Goal: Task Accomplishment & Management: Use online tool/utility

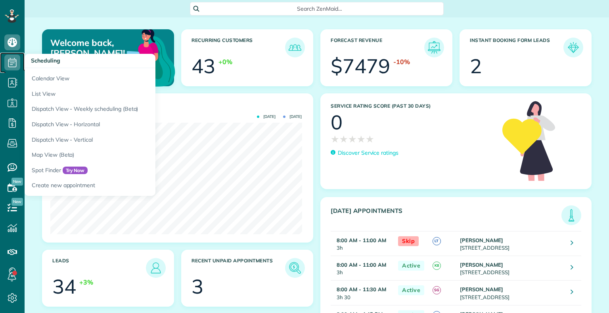
scroll to position [111, 251]
click at [9, 58] on icon at bounding box center [12, 63] width 16 height 16
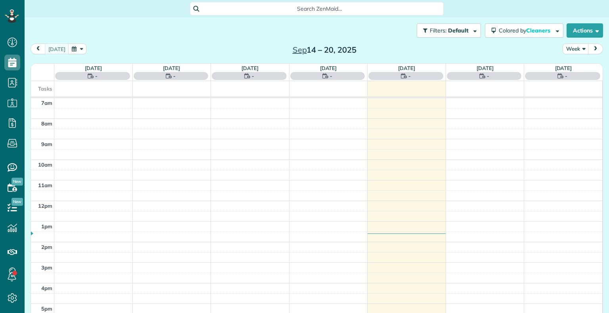
scroll to position [4, 4]
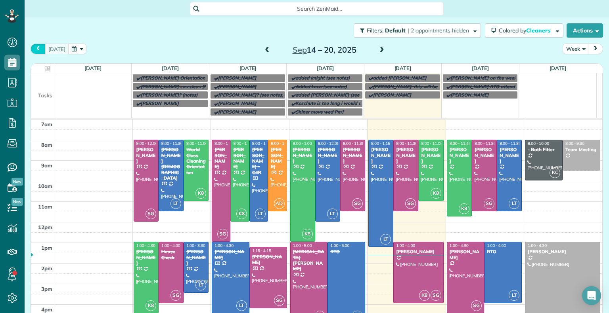
click at [36, 50] on span "prev" at bounding box center [38, 48] width 6 height 5
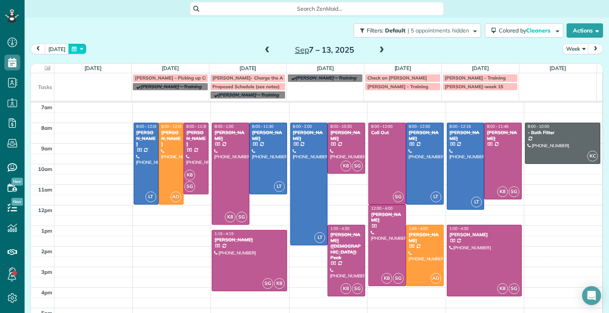
click at [68, 48] on button "button" at bounding box center [77, 49] width 18 height 11
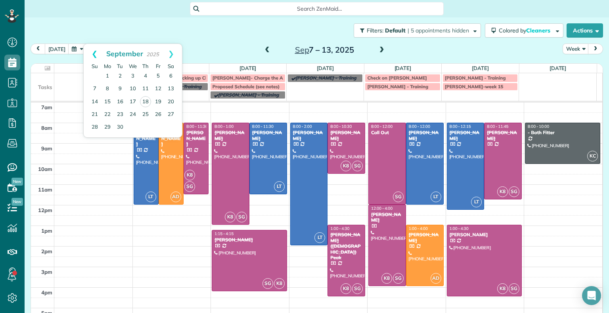
click at [93, 50] on link "Prev" at bounding box center [95, 54] width 22 height 20
click at [169, 54] on link "Next" at bounding box center [171, 54] width 22 height 20
click at [92, 55] on link "Prev" at bounding box center [95, 54] width 22 height 20
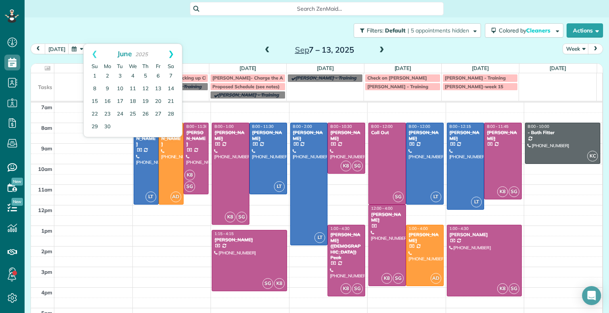
click at [171, 53] on link "Next" at bounding box center [171, 54] width 22 height 20
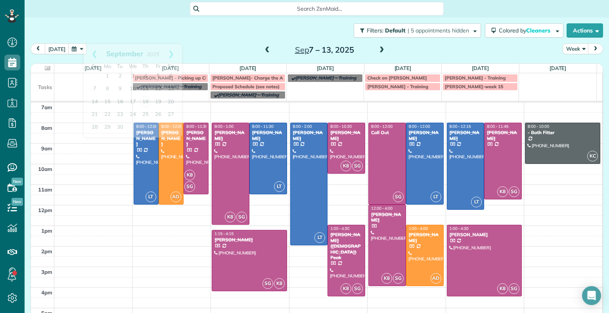
click at [256, 12] on span "Search ZenMaid…" at bounding box center [319, 9] width 241 height 8
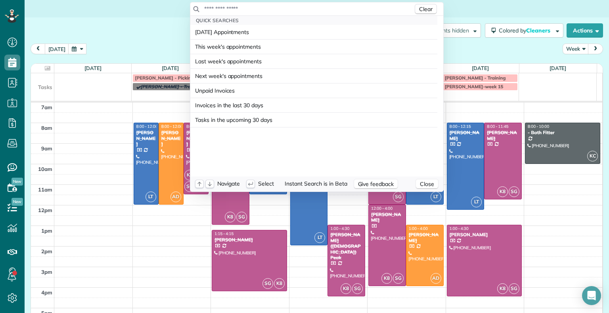
click at [138, 54] on html "Dashboard Scheduling Calendar View List View Dispatch View - Weekly scheduling …" at bounding box center [304, 156] width 609 height 313
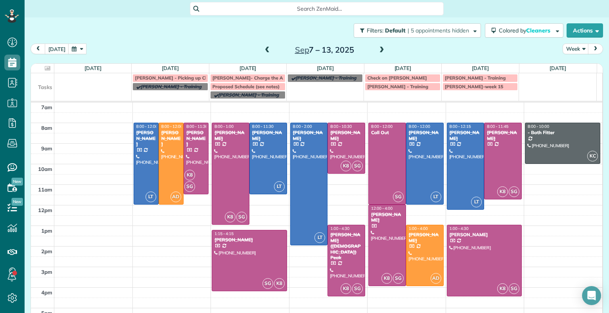
click at [263, 50] on span at bounding box center [267, 50] width 9 height 7
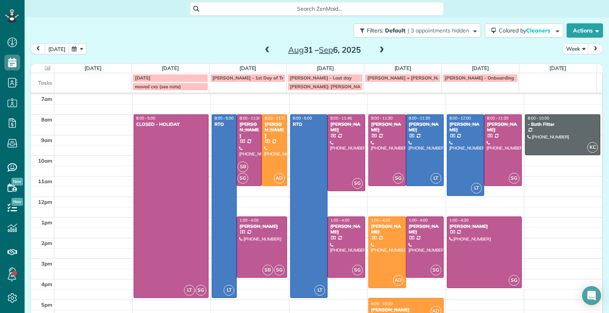
click at [263, 50] on span at bounding box center [267, 50] width 9 height 7
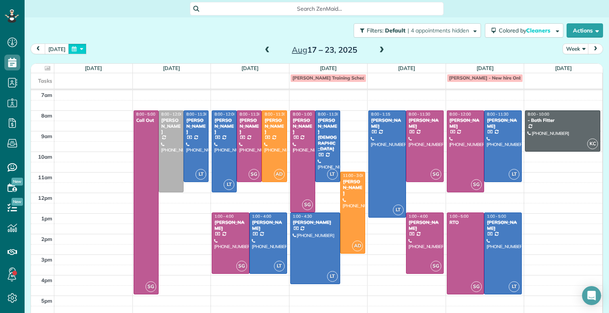
click at [68, 50] on button "button" at bounding box center [77, 49] width 18 height 11
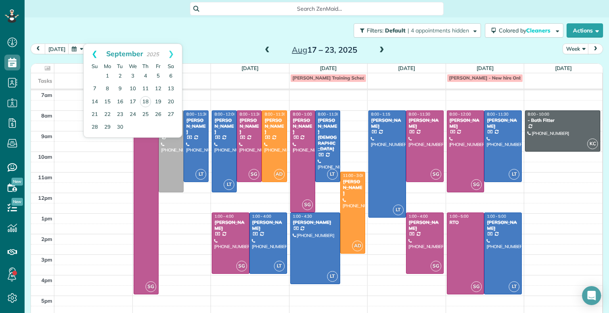
click at [95, 54] on link "Prev" at bounding box center [95, 54] width 22 height 20
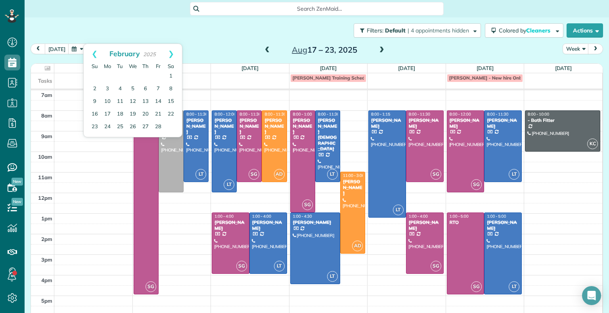
click at [95, 54] on link "Prev" at bounding box center [95, 54] width 22 height 20
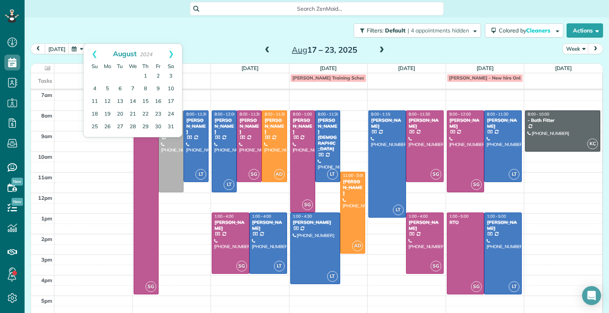
click at [95, 54] on link "Prev" at bounding box center [95, 54] width 22 height 20
click at [169, 55] on link "Next" at bounding box center [171, 54] width 22 height 20
click at [146, 125] on link "29" at bounding box center [145, 127] width 13 height 13
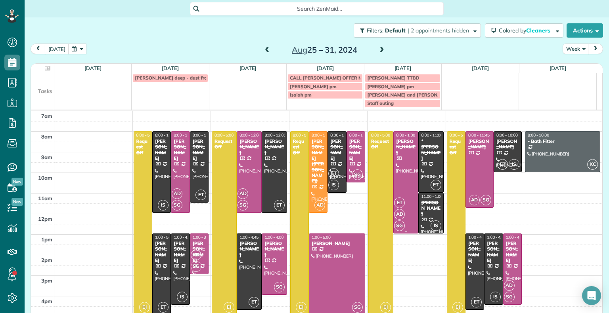
click at [405, 215] on div "ET AD SG" at bounding box center [405, 214] width 23 height 34
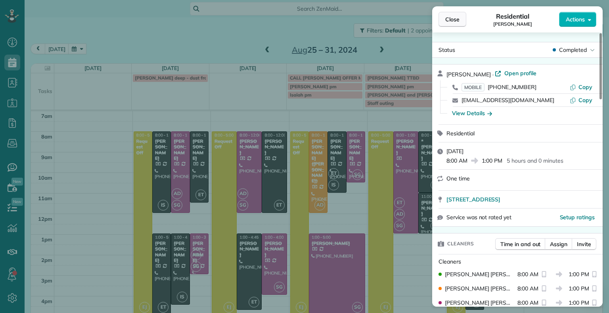
click at [455, 19] on span "Close" at bounding box center [452, 19] width 14 height 8
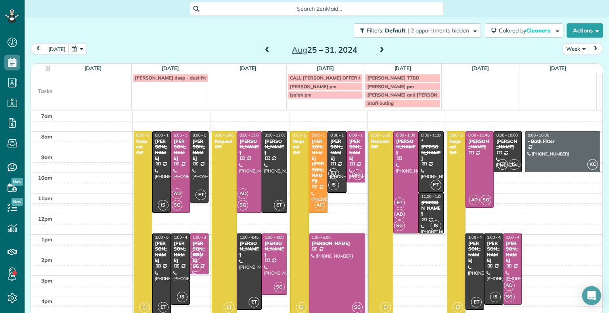
click at [268, 8] on span "Search ZenMaid…" at bounding box center [319, 9] width 241 height 8
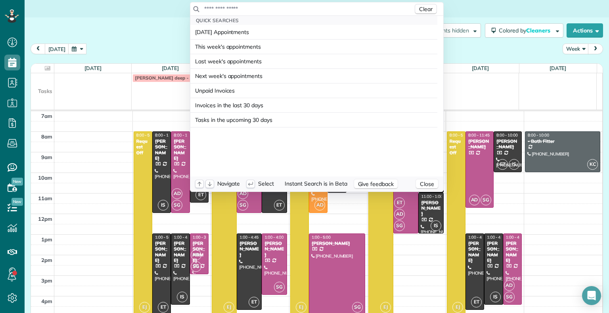
click at [268, 8] on input "text" at bounding box center [308, 9] width 209 height 8
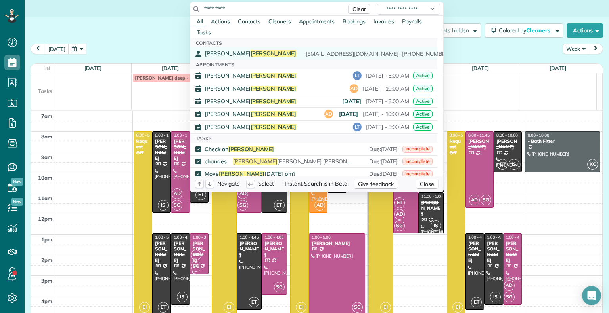
type input "*********"
click at [250, 51] on span "Underwood" at bounding box center [273, 53] width 46 height 7
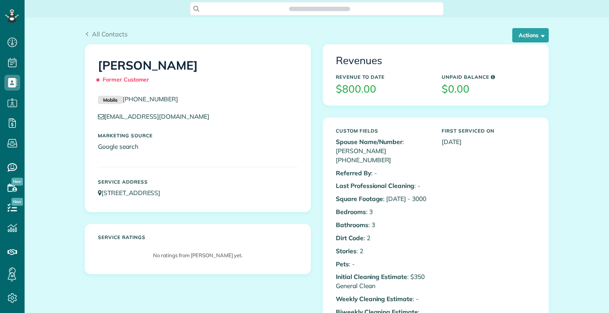
scroll to position [4, 4]
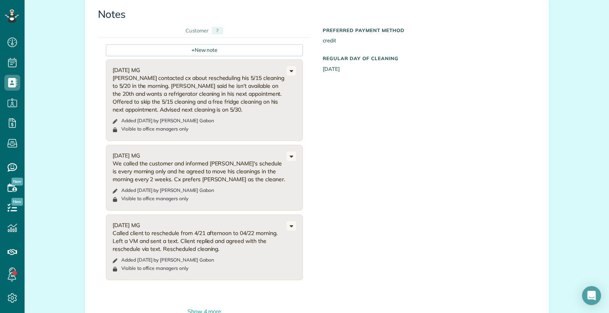
scroll to position [618, 0]
click at [201, 27] on div "Customer" at bounding box center [196, 31] width 23 height 8
click at [200, 309] on div "Show 4 more" at bounding box center [204, 313] width 197 height 8
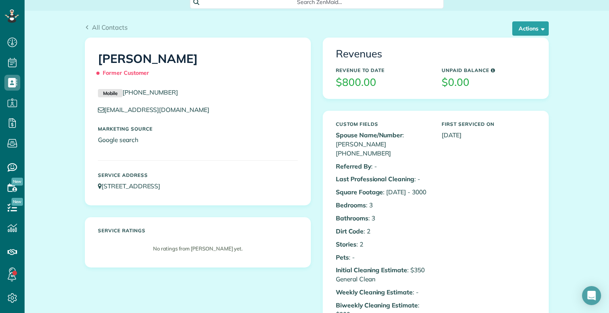
scroll to position [0, 0]
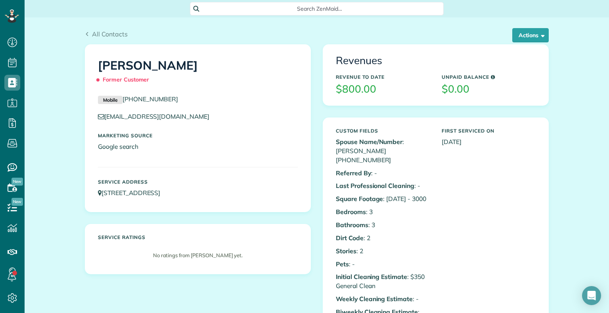
drag, startPoint x: 608, startPoint y: 63, endPoint x: 608, endPoint y: 95, distance: 32.1
click at [243, 8] on span "Search ZenMaid…" at bounding box center [319, 9] width 241 height 8
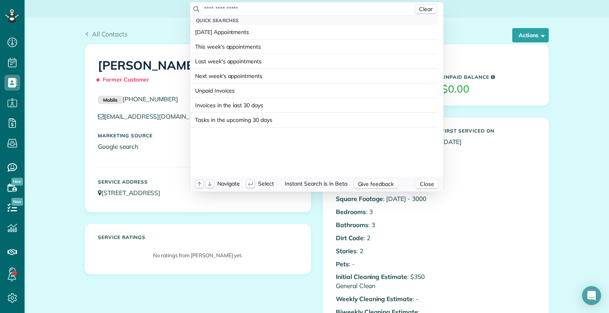
click at [243, 8] on input "text" at bounding box center [308, 9] width 209 height 8
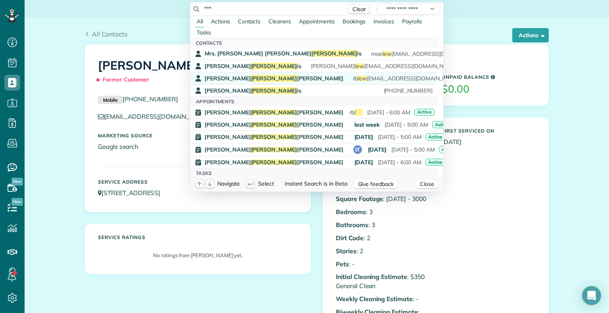
type input "***"
click at [239, 77] on span "Mr. Ryan Lew andowski" at bounding box center [274, 78] width 139 height 7
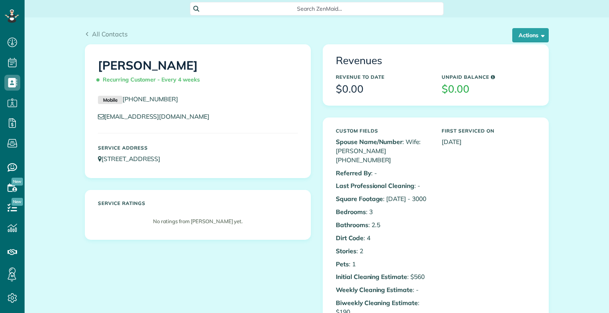
scroll to position [4, 4]
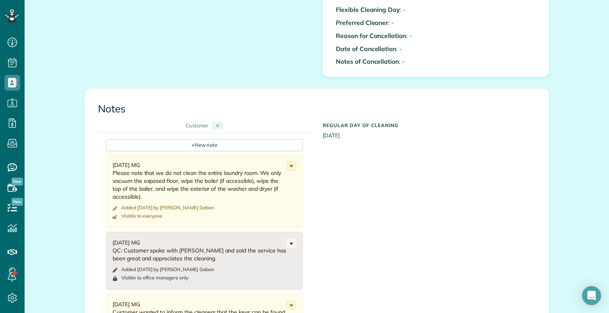
scroll to position [472, 0]
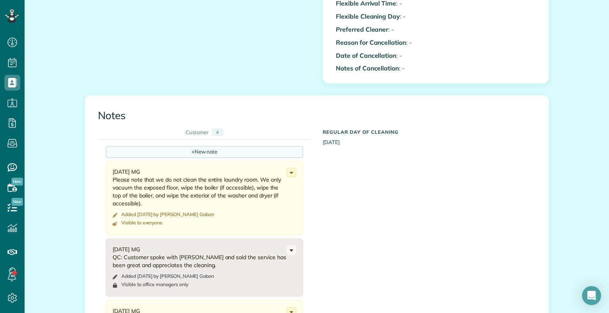
click at [201, 146] on div "+ New note" at bounding box center [204, 152] width 197 height 12
